Goal: Communication & Community: Answer question/provide support

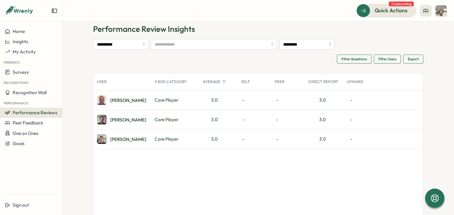
scroll to position [22, 0]
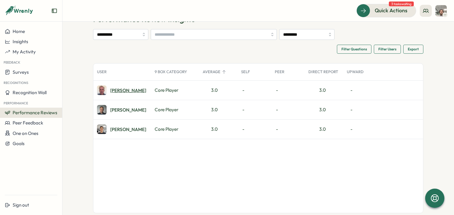
click at [120, 93] on div "David M." at bounding box center [128, 90] width 36 height 5
click at [120, 113] on div "Jamie B." at bounding box center [121, 110] width 49 height 10
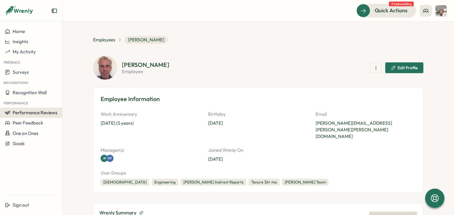
click at [45, 111] on span "Performance Reviews" at bounding box center [35, 113] width 45 height 6
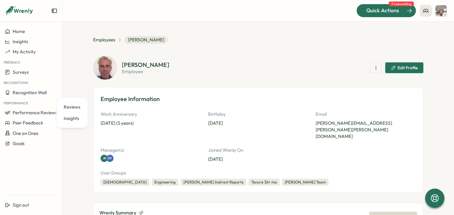
click at [394, 10] on span "Quick Actions" at bounding box center [382, 11] width 33 height 8
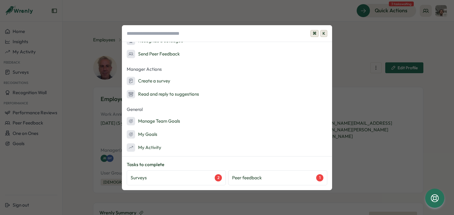
scroll to position [72, 0]
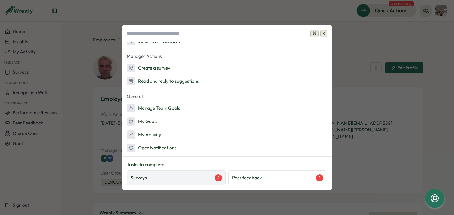
click at [188, 174] on div "Surveys 2" at bounding box center [176, 177] width 91 height 7
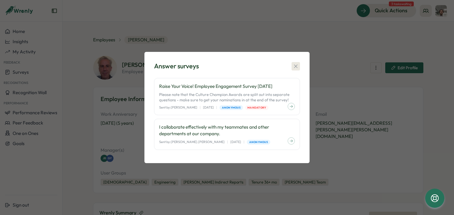
click at [297, 66] on icon "button" at bounding box center [296, 66] width 6 height 6
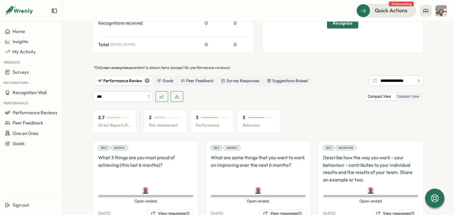
scroll to position [270, 0]
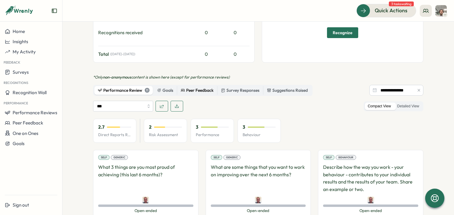
click at [201, 87] on div "Peer Feedback" at bounding box center [197, 90] width 33 height 7
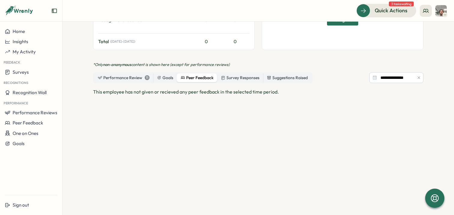
scroll to position [292, 0]
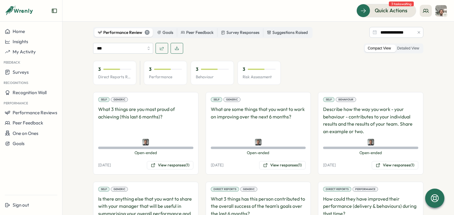
scroll to position [336, 0]
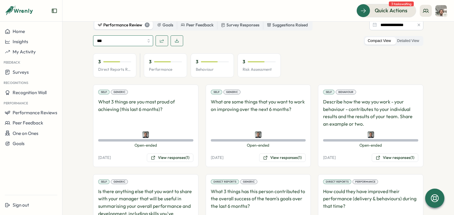
click at [136, 35] on input "***" at bounding box center [123, 40] width 60 height 11
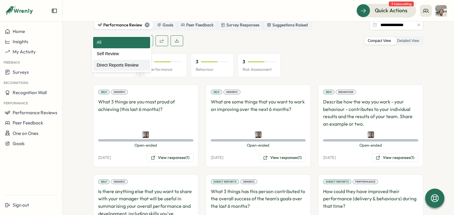
type input "**********"
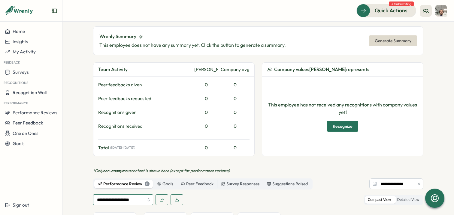
scroll to position [0, 0]
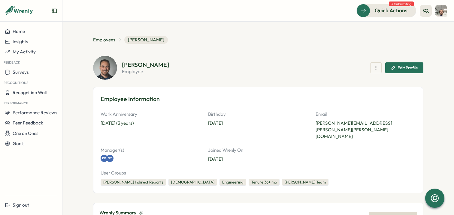
click at [265, 32] on section "**********" at bounding box center [257, 119] width 391 height 194
